Goal: Check status: Check status

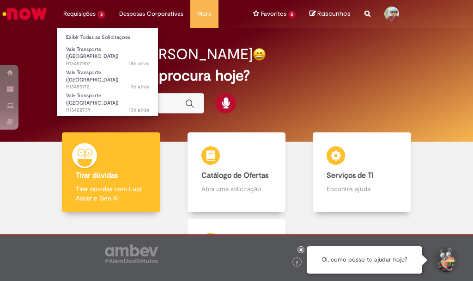
click at [94, 16] on li "Requisições 3 Exibir Todas as Solicitações Vale Transporte (VT) 18h atrás 18 ho…" at bounding box center [84, 14] width 56 height 28
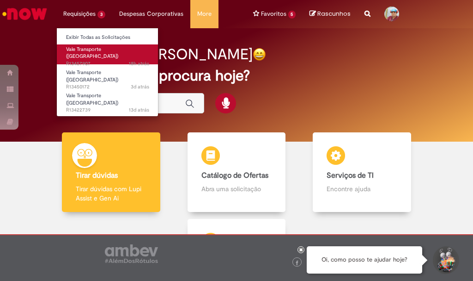
click at [93, 49] on span "Vale Transporte ([GEOGRAPHIC_DATA])" at bounding box center [92, 53] width 52 height 14
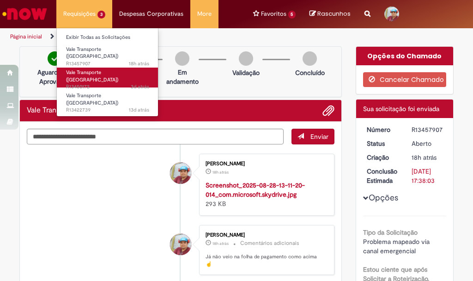
click at [110, 83] on span "3d atrás 3 dias atrás R13450172" at bounding box center [107, 86] width 83 height 7
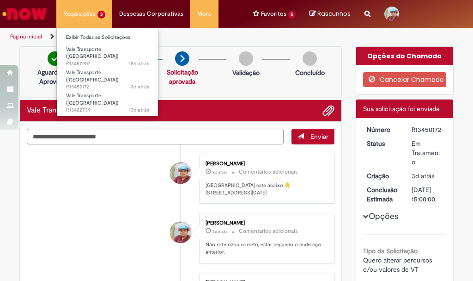
click at [80, 18] on li "Requisições 3 Exibir Todas as Solicitações Vale Transporte (VT) 18h atrás 18 ho…" at bounding box center [84, 14] width 56 height 28
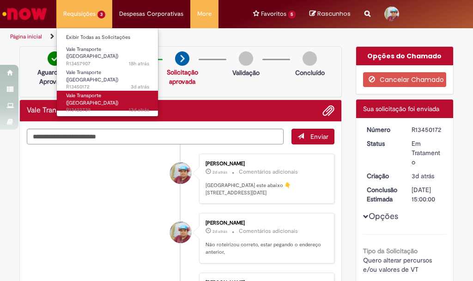
click at [93, 106] on span "13d atrás 13 dias atrás R13422739" at bounding box center [107, 109] width 83 height 7
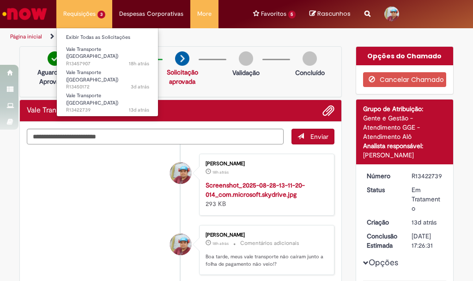
click at [78, 16] on li "Requisições 3 Exibir Todas as Solicitações Vale Transporte (VT) 18h atrás 18 ho…" at bounding box center [84, 14] width 56 height 28
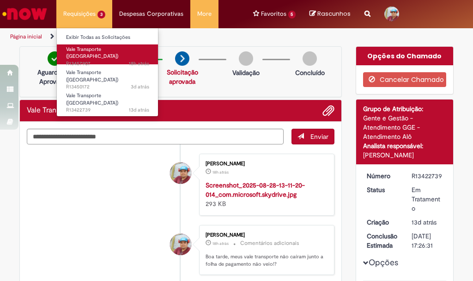
click at [96, 51] on span "Vale Transporte ([GEOGRAPHIC_DATA])" at bounding box center [92, 53] width 52 height 14
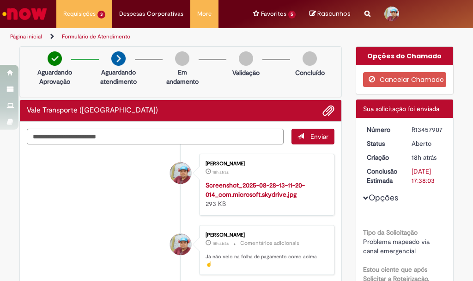
click at [116, 142] on textarea "Digite sua mensagem aqui..." at bounding box center [155, 137] width 257 height 16
type textarea "**********"
